Goal: Information Seeking & Learning: Learn about a topic

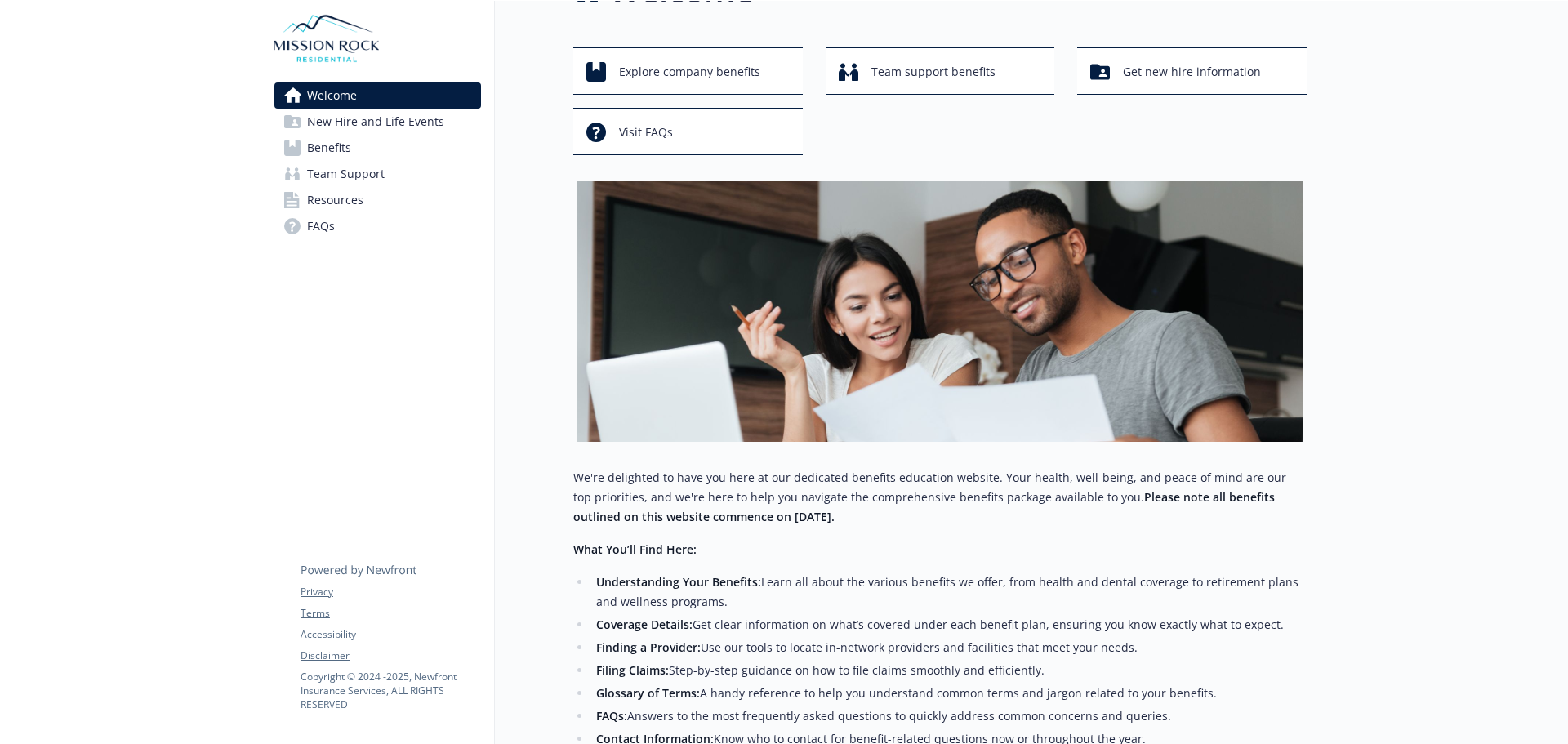
scroll to position [81, 0]
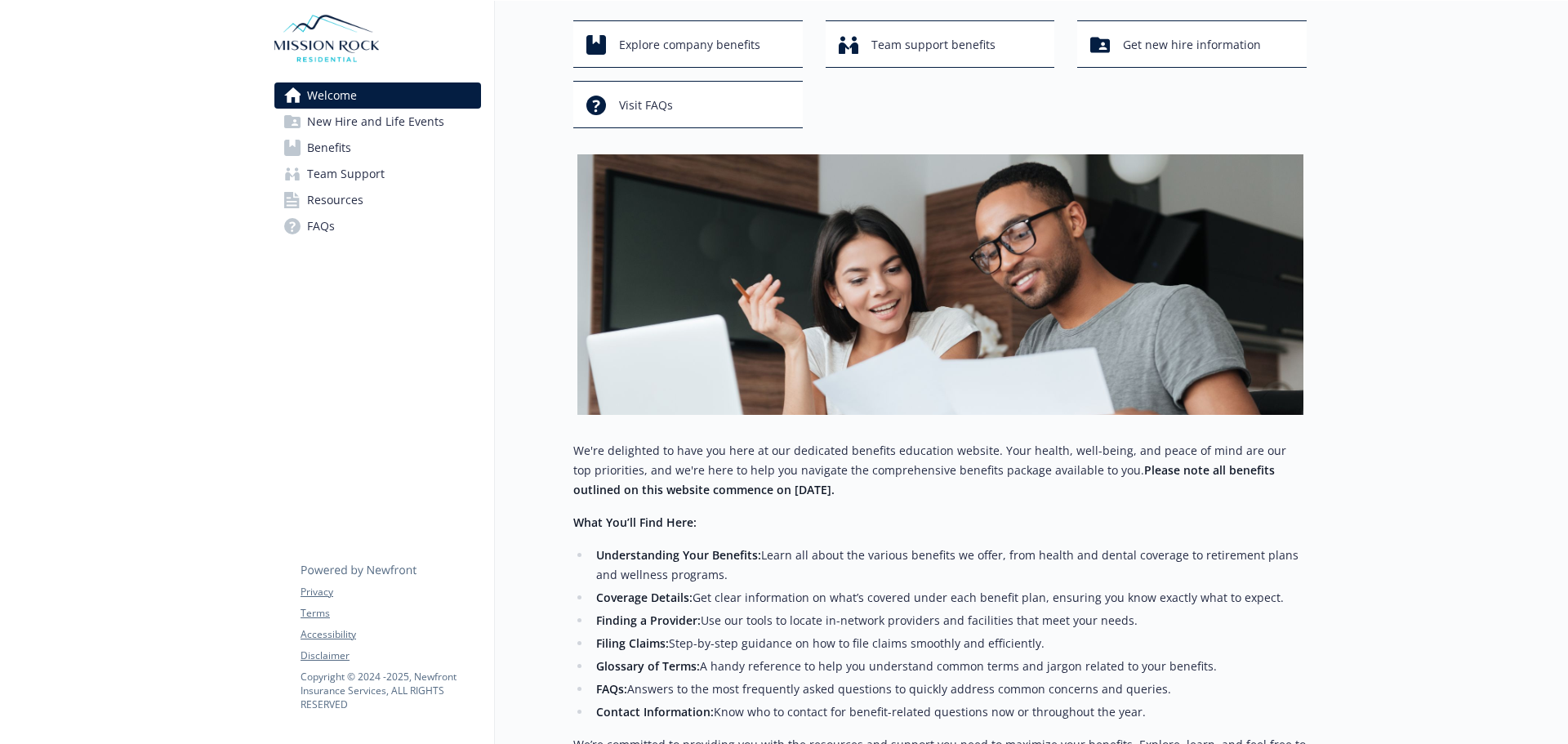
click at [400, 147] on link "Benefits" at bounding box center [377, 148] width 206 height 26
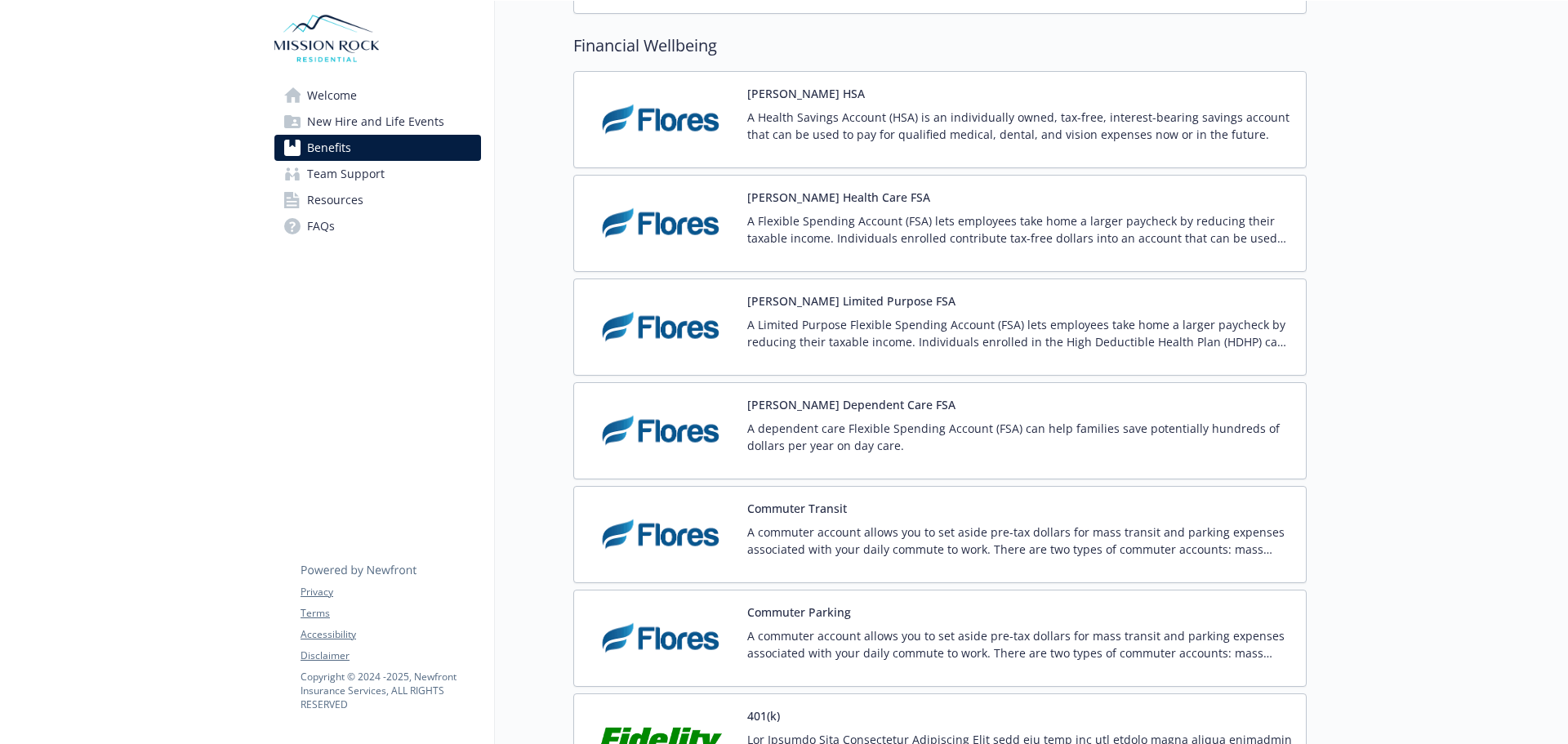
scroll to position [2531, 0]
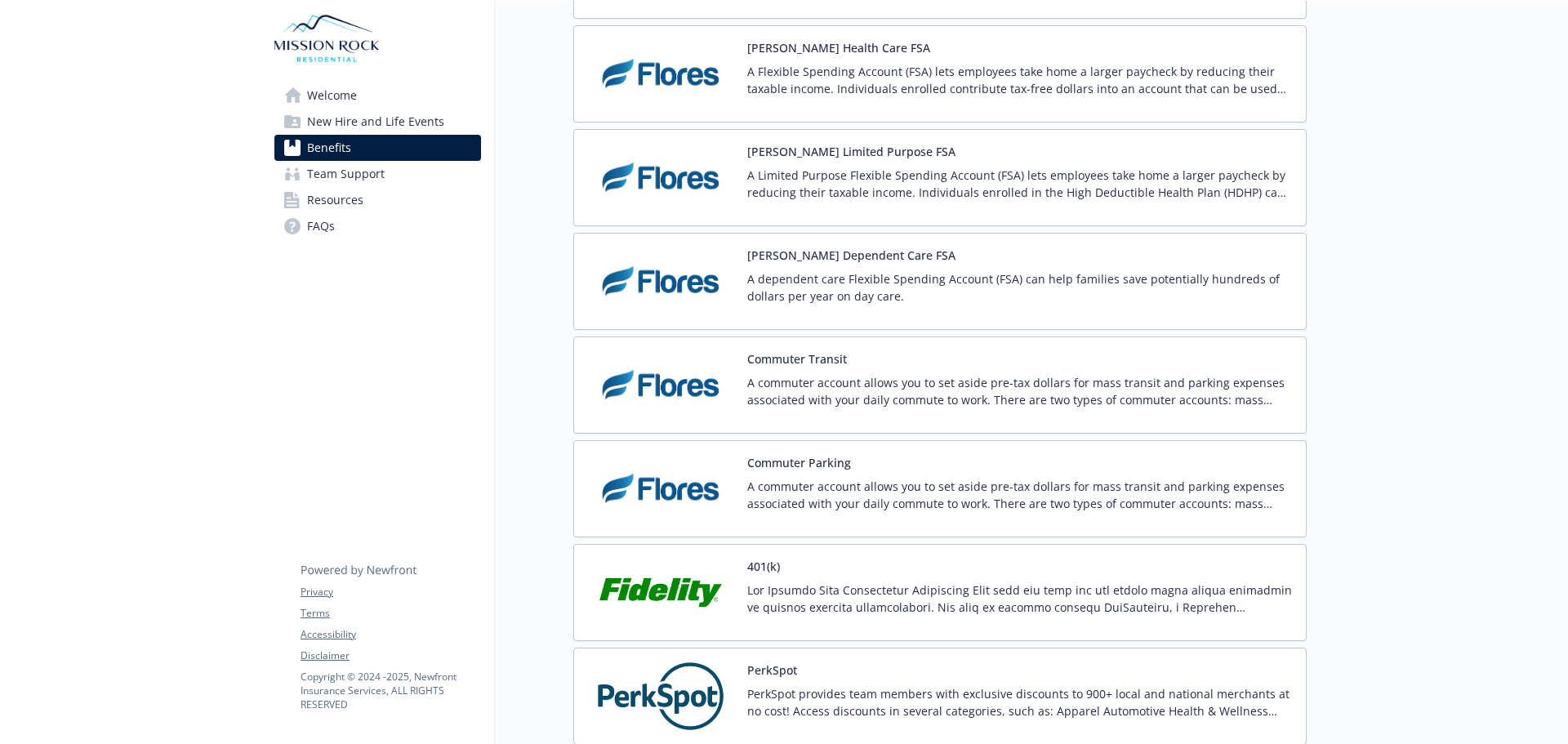
click at [1035, 557] on div "401(k)" at bounding box center [940, 593] width 733 height 97
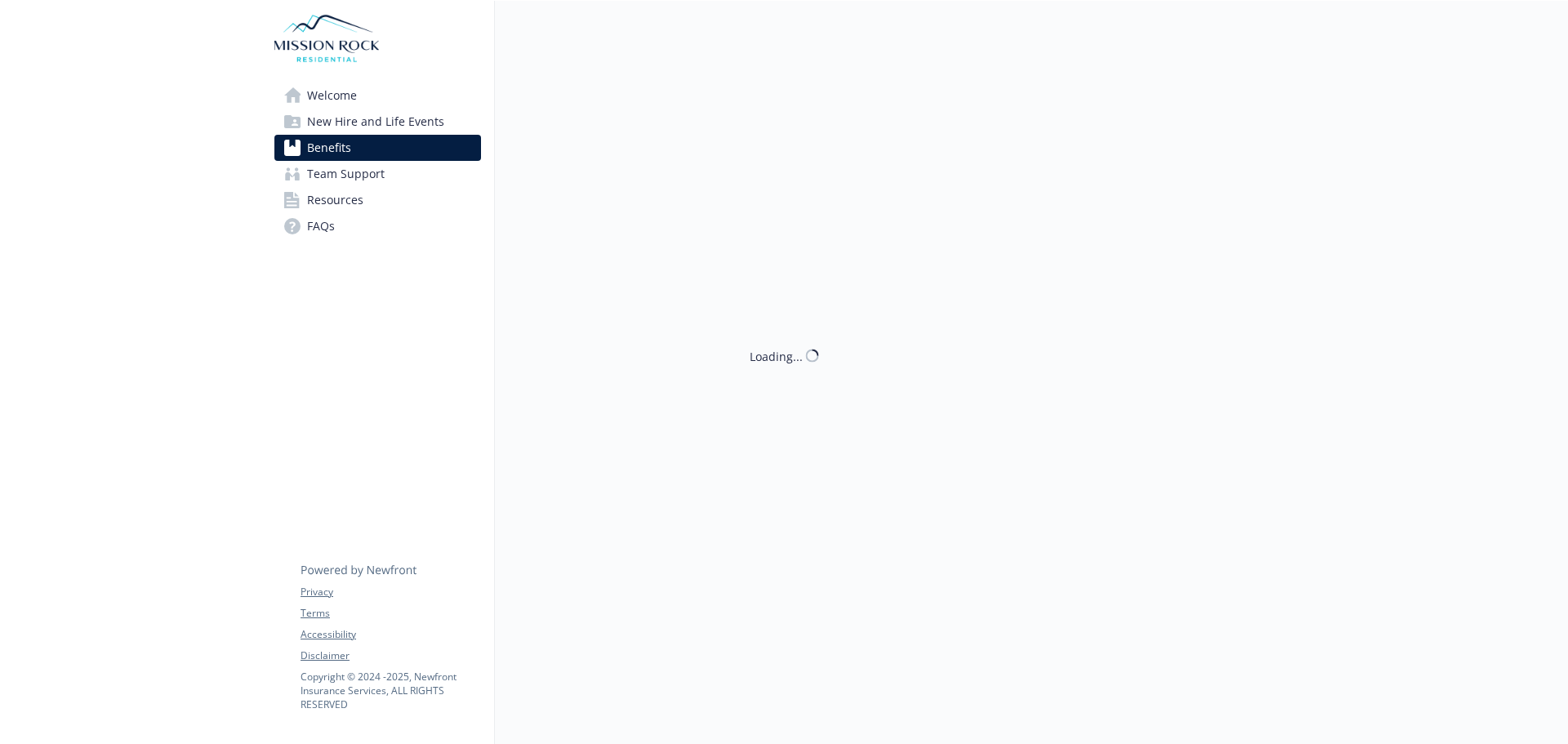
scroll to position [2531, 0]
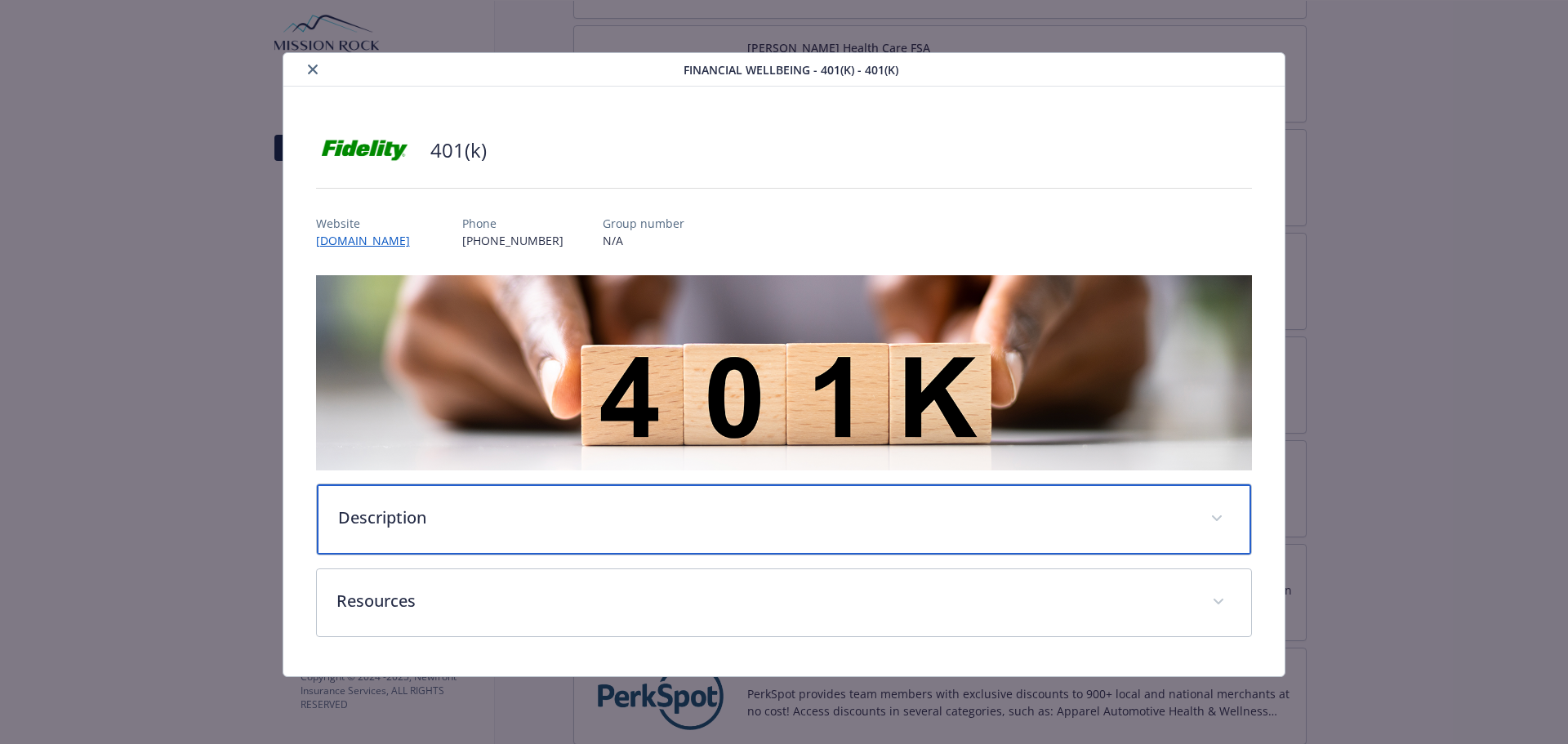
click at [590, 507] on p "Description" at bounding box center [765, 518] width 853 height 25
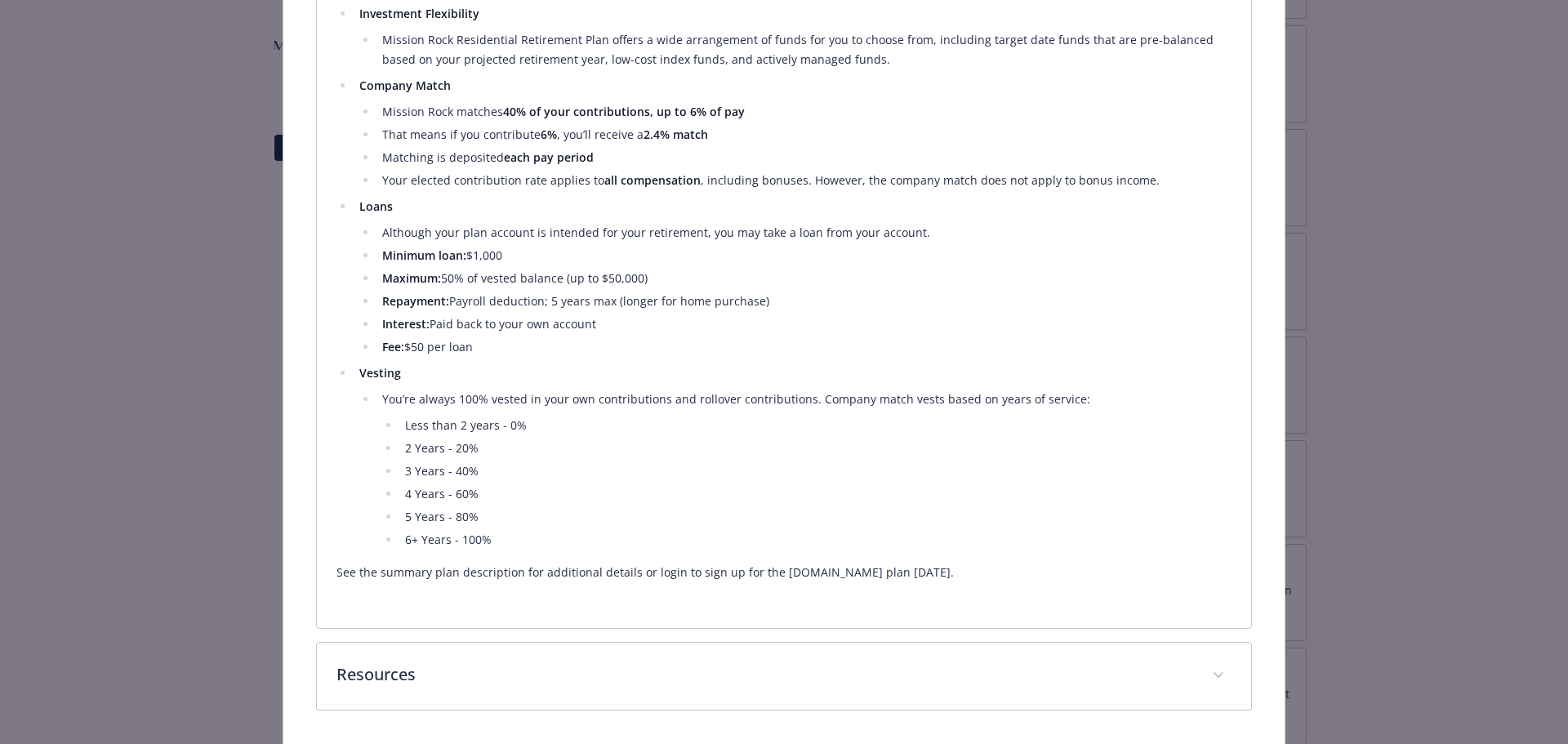
scroll to position [735, 0]
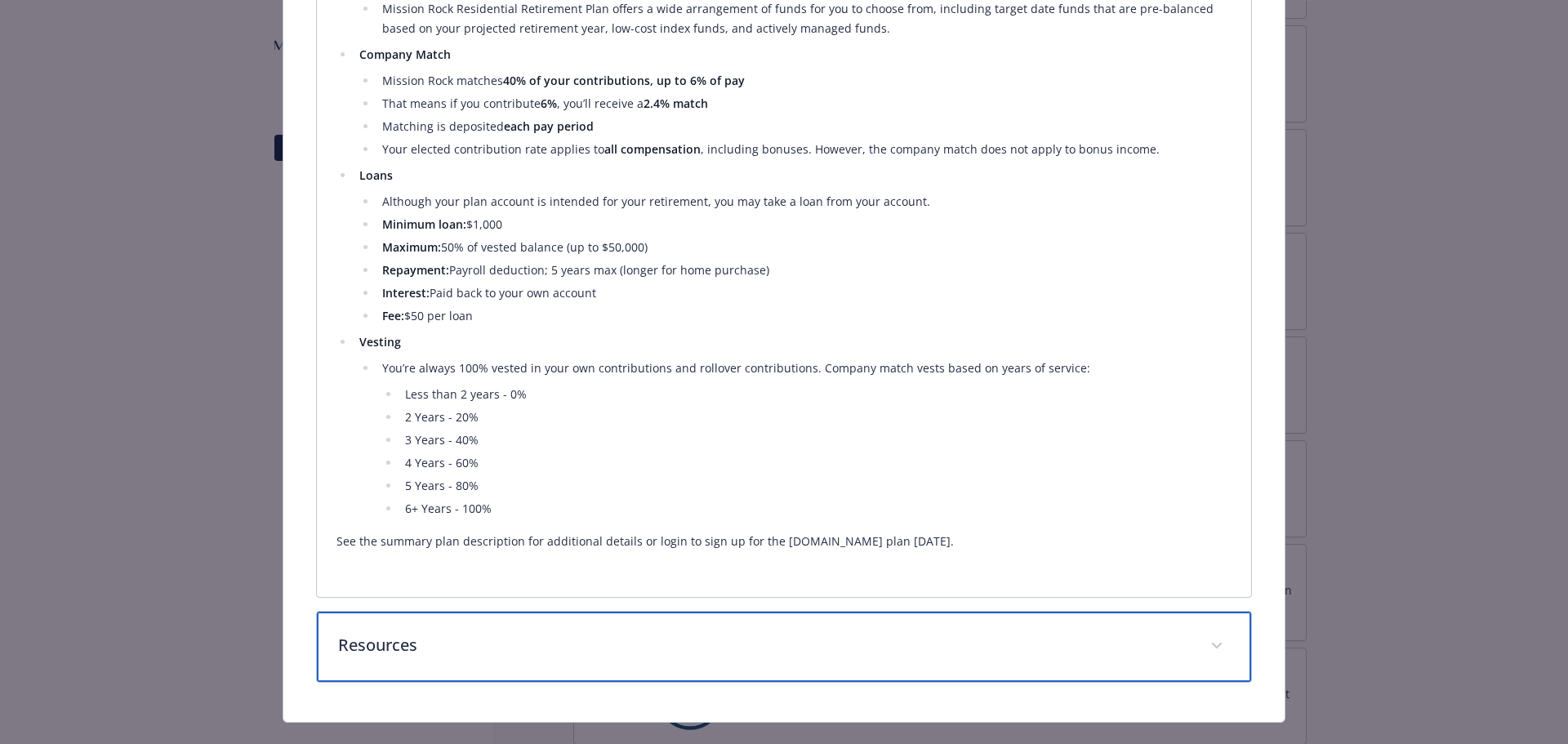
click at [753, 647] on p "Resources" at bounding box center [765, 645] width 853 height 25
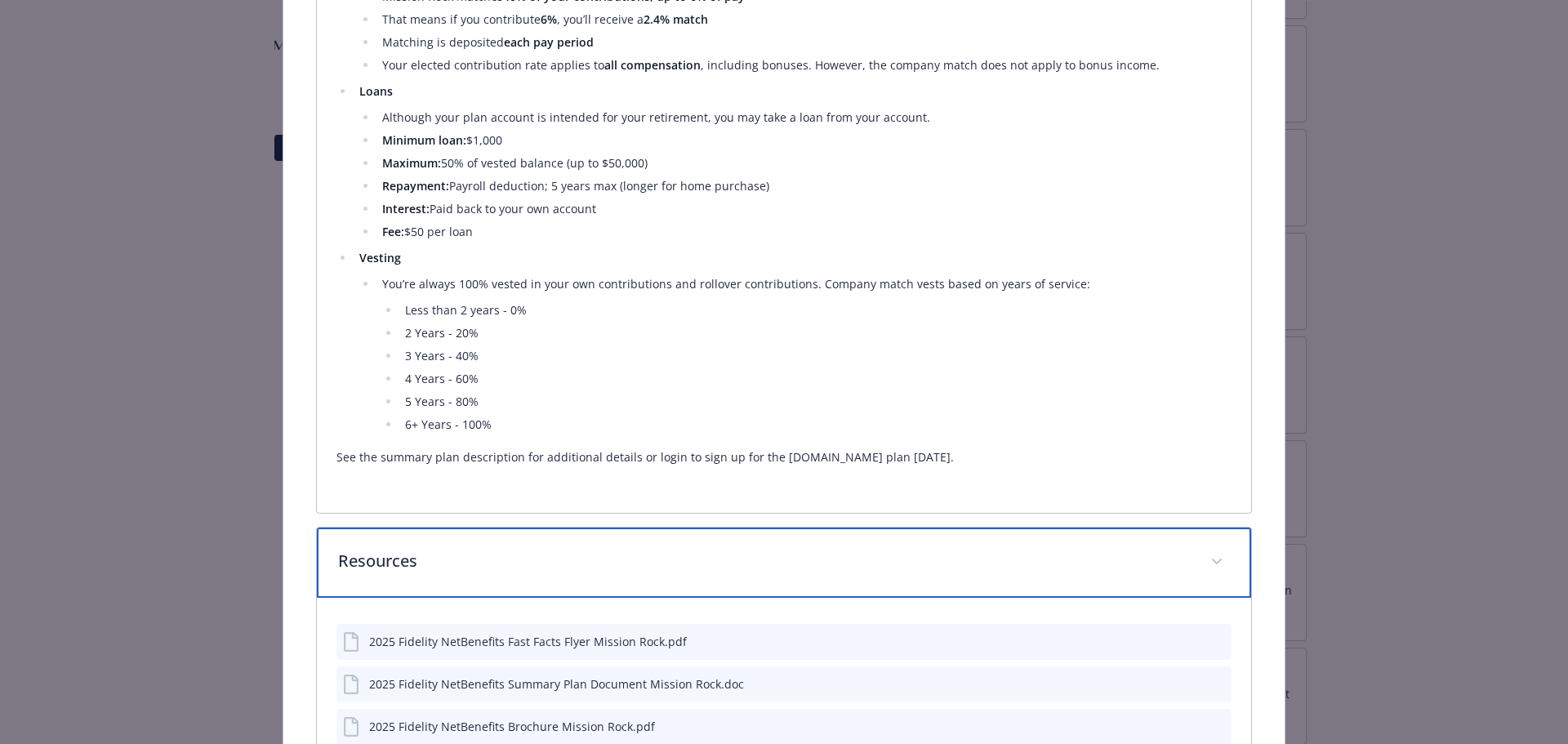
scroll to position [895, 0]
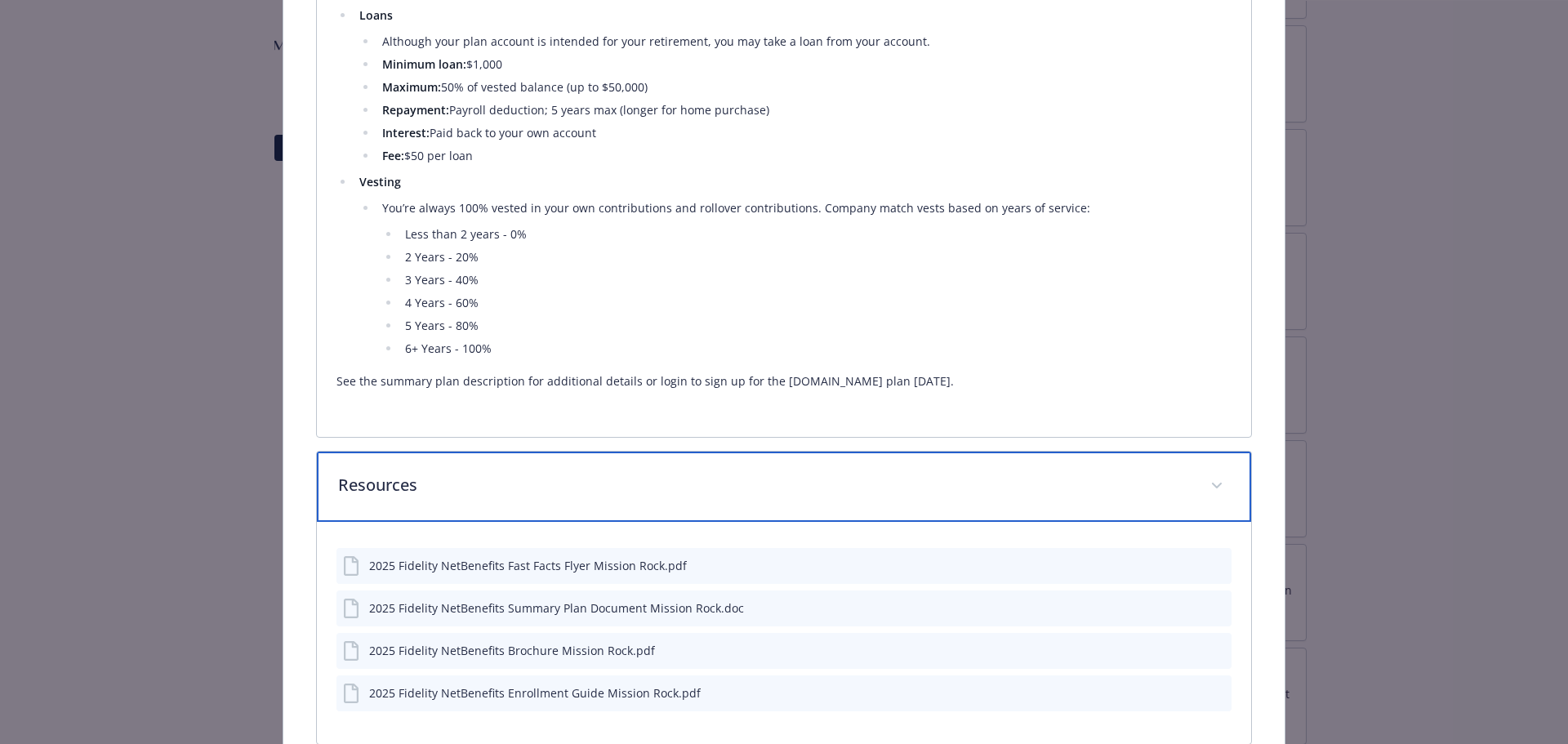
click at [835, 484] on p "Resources" at bounding box center [765, 485] width 853 height 25
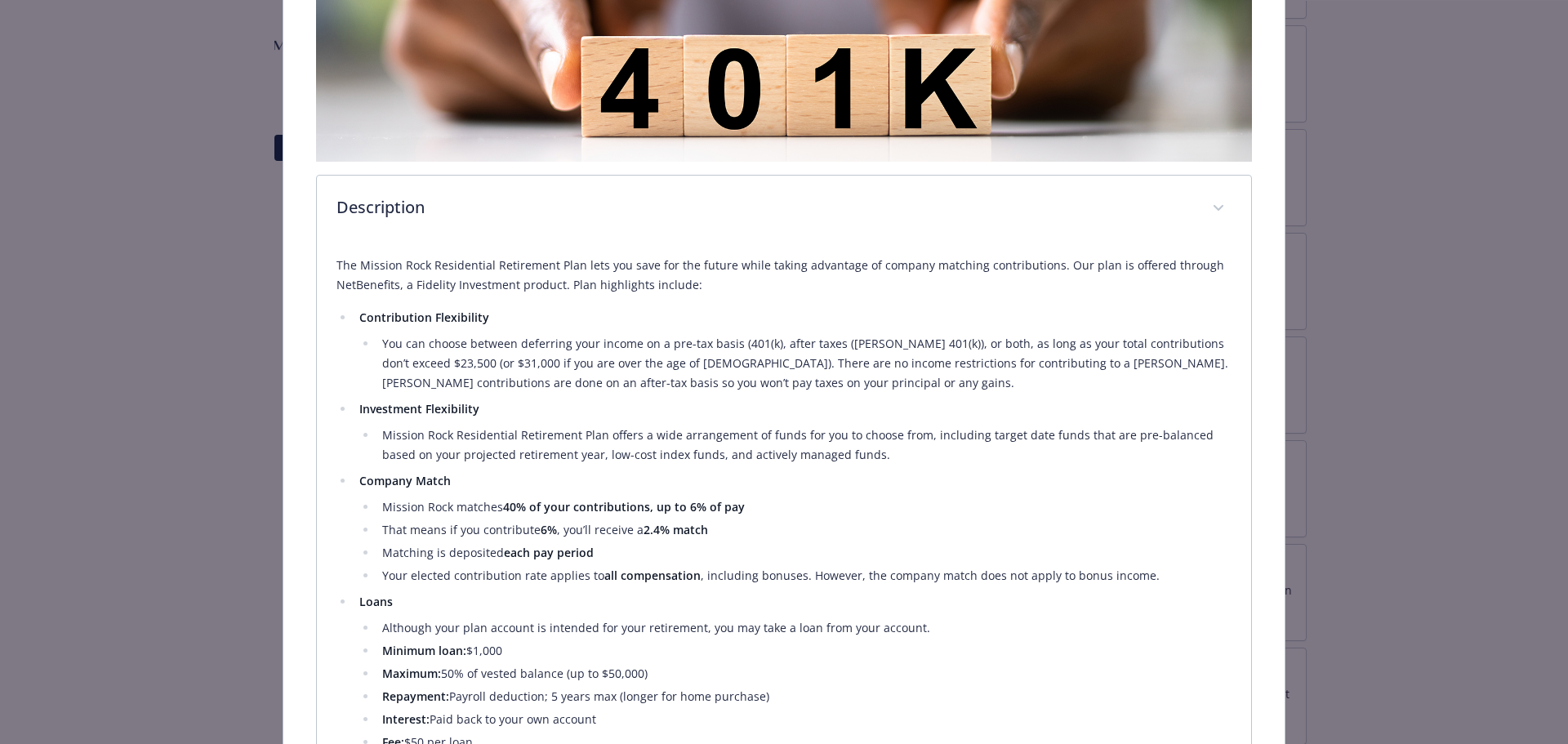
scroll to position [111, 0]
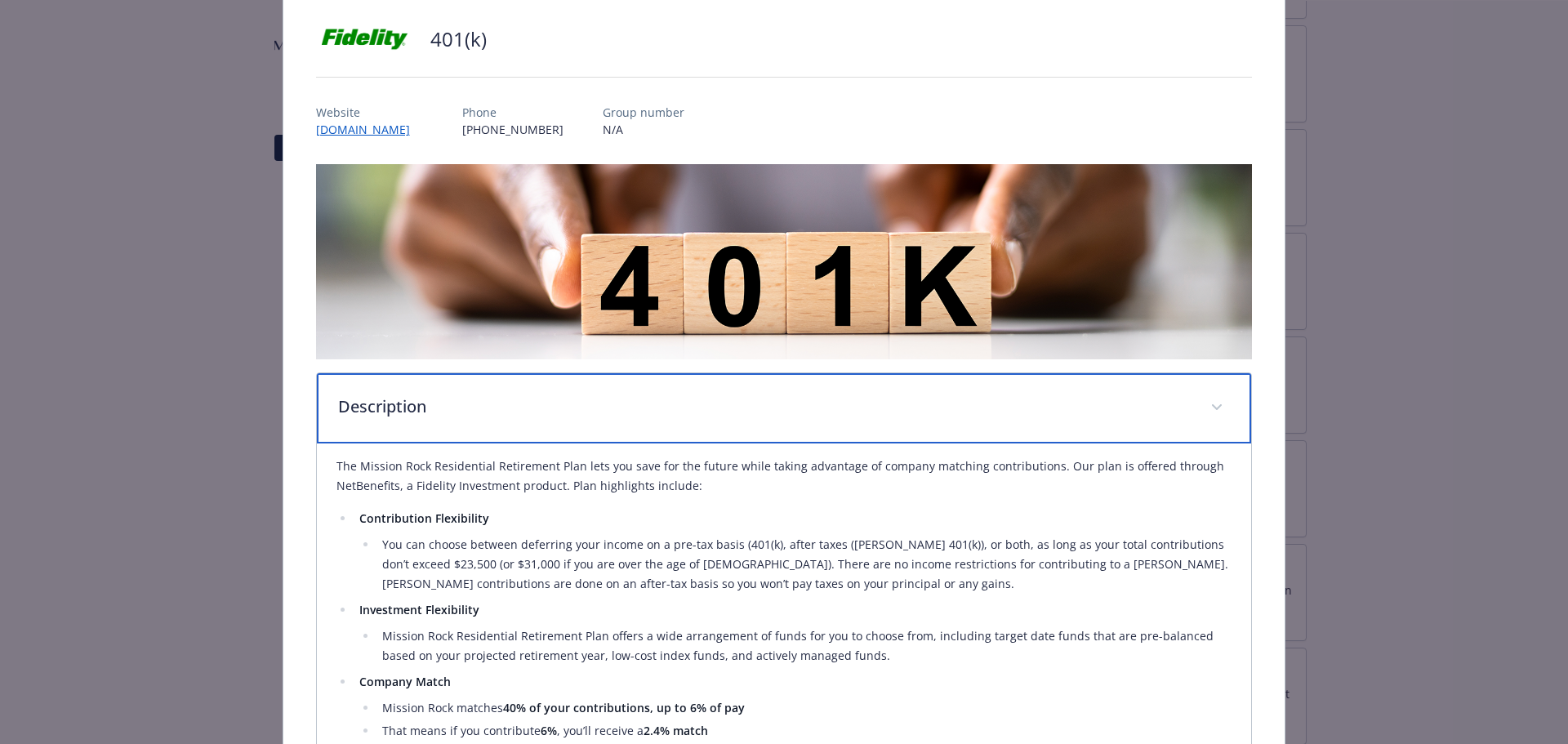
click at [1094, 412] on p "Description" at bounding box center [765, 407] width 853 height 25
